Goal: Information Seeking & Learning: Learn about a topic

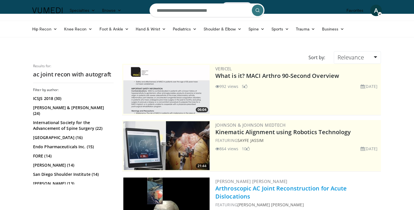
click at [233, 188] on link "Arthroscopic AC Joint Reconstruction for Acute Dislocations" at bounding box center [281, 192] width 132 height 16
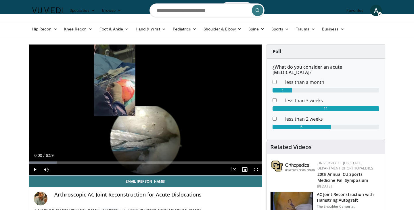
click at [69, 163] on div "Progress Bar" at bounding box center [69, 163] width 1 height 2
click at [34, 170] on span "Video Player" at bounding box center [34, 169] width 11 height 11
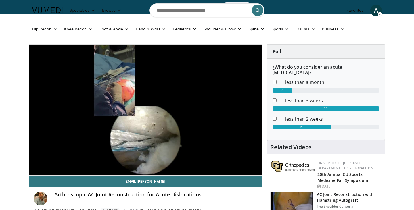
click at [335, 194] on h3 "AC Joint Reconstruction with Hamstring Autograft" at bounding box center [349, 197] width 65 height 11
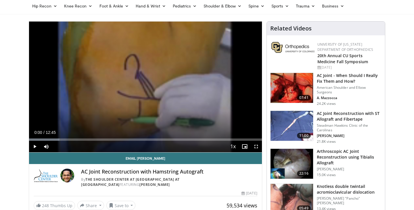
scroll to position [11, 0]
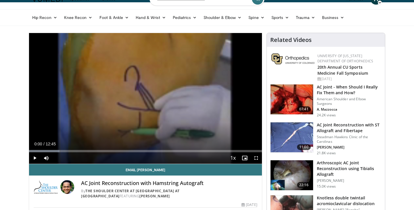
click at [36, 157] on span "Video Player" at bounding box center [34, 157] width 11 height 11
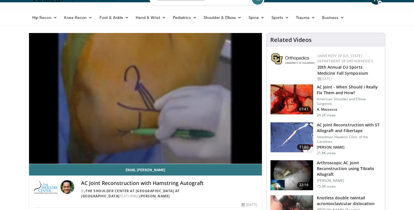
click at [329, 167] on h3 "Arthroscopic AC Joint Reconstruction using Tibialis Allograft" at bounding box center [349, 168] width 65 height 17
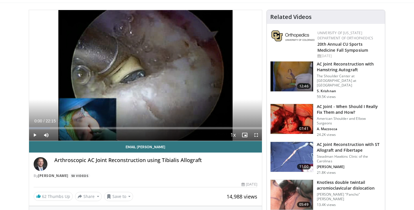
scroll to position [46, 0]
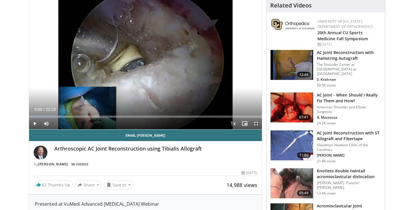
click at [34, 122] on span "Video Player" at bounding box center [34, 123] width 11 height 11
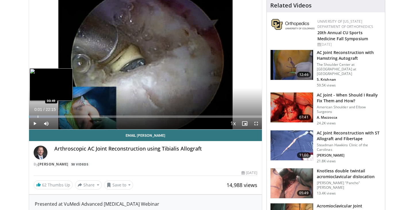
click at [38, 116] on div "Progress Bar" at bounding box center [38, 117] width 1 height 2
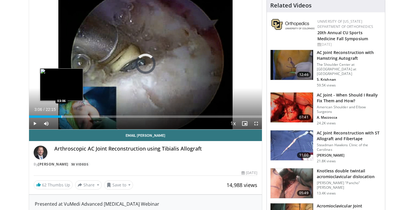
click at [61, 116] on div "Progress Bar" at bounding box center [61, 117] width 1 height 2
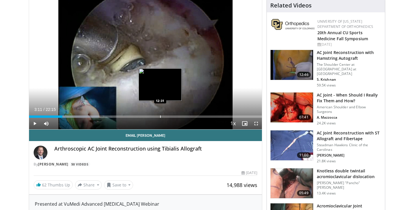
click at [160, 116] on div "Progress Bar" at bounding box center [160, 117] width 1 height 2
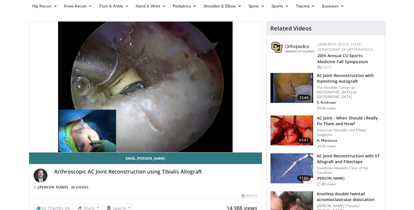
scroll to position [11, 0]
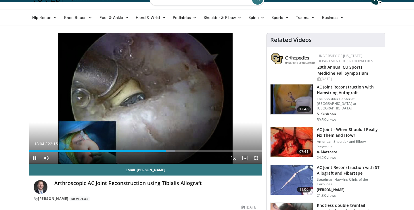
click at [35, 159] on span "Video Player" at bounding box center [34, 157] width 11 height 11
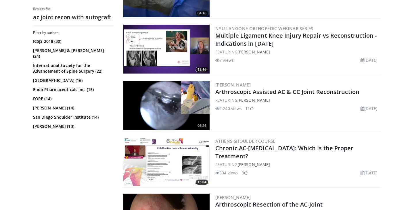
scroll to position [874, 0]
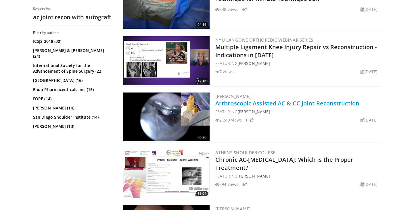
click at [252, 103] on link "Arthroscopic Assisted AC & CC Joint Reconstruction" at bounding box center [287, 103] width 144 height 8
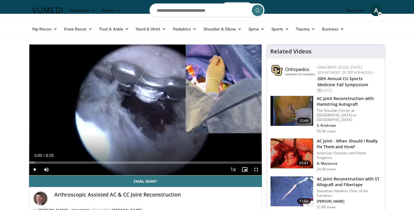
click at [34, 169] on span "Video Player" at bounding box center [34, 169] width 11 height 11
